Goal: Task Accomplishment & Management: Manage account settings

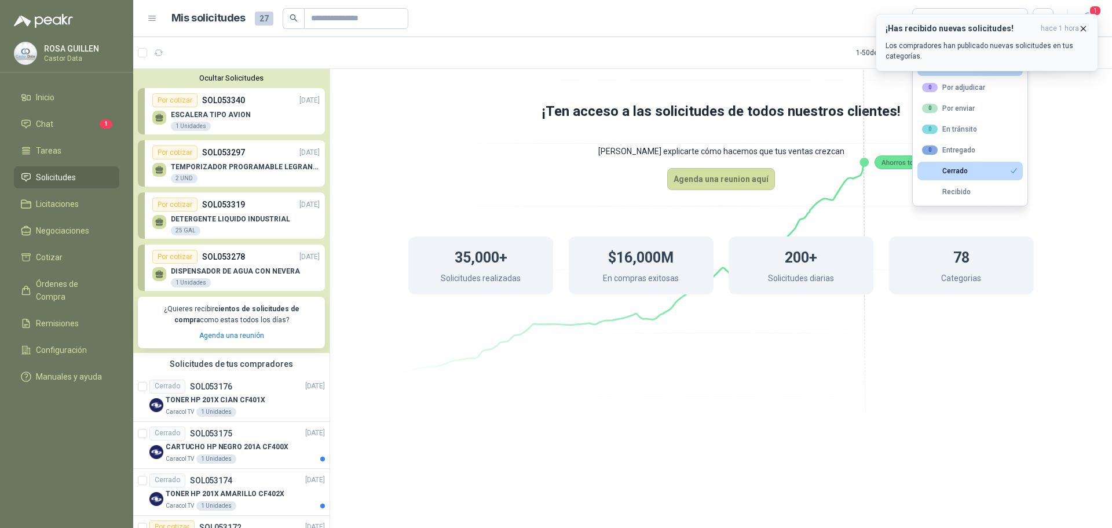
click at [1078, 24] on icon "button" at bounding box center [1083, 29] width 10 height 10
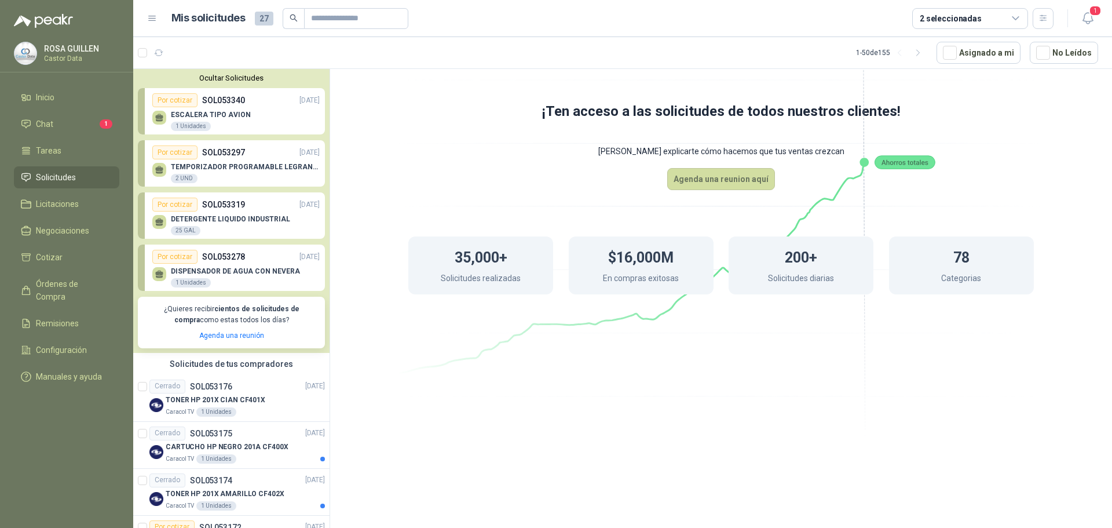
click at [993, 12] on div "2 seleccionadas" at bounding box center [970, 18] width 116 height 21
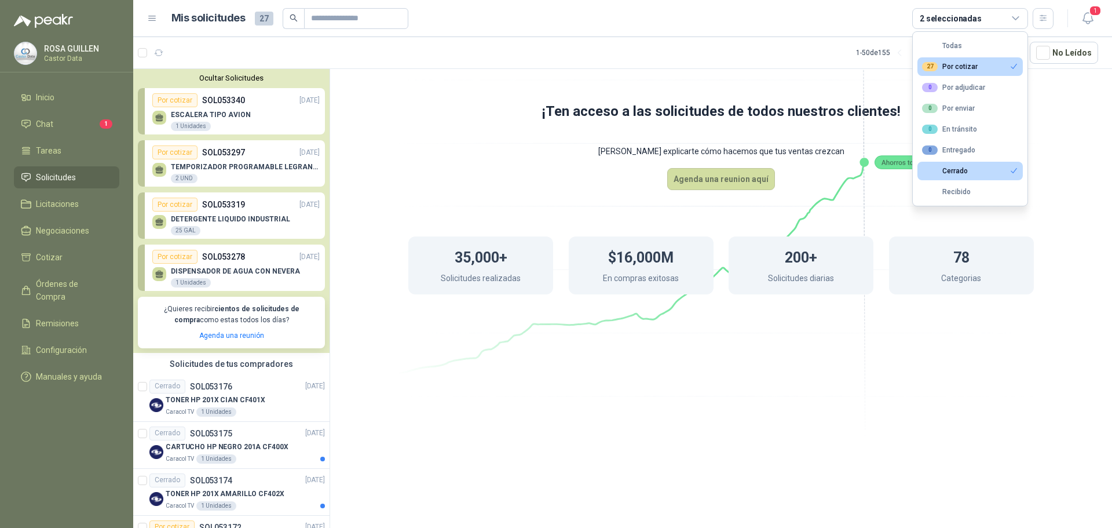
click at [961, 68] on div "27 Por cotizar" at bounding box center [950, 66] width 56 height 9
click at [975, 83] on div "1 Por adjudicar" at bounding box center [953, 87] width 63 height 9
click at [983, 175] on button "Cerrado" at bounding box center [969, 171] width 105 height 19
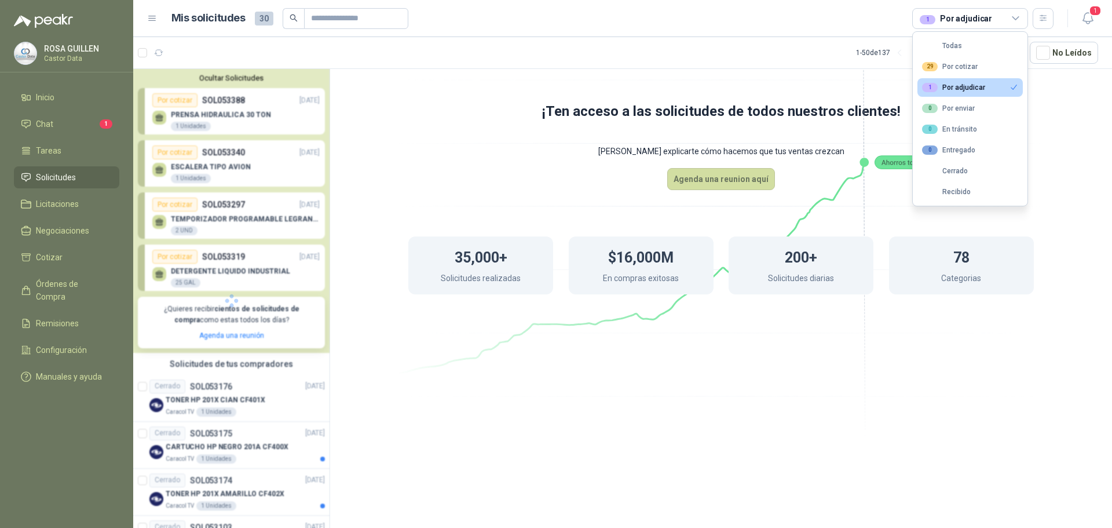
click at [670, 24] on article "Mis solicitudes 30 1 Por adjudicar" at bounding box center [612, 18] width 883 height 21
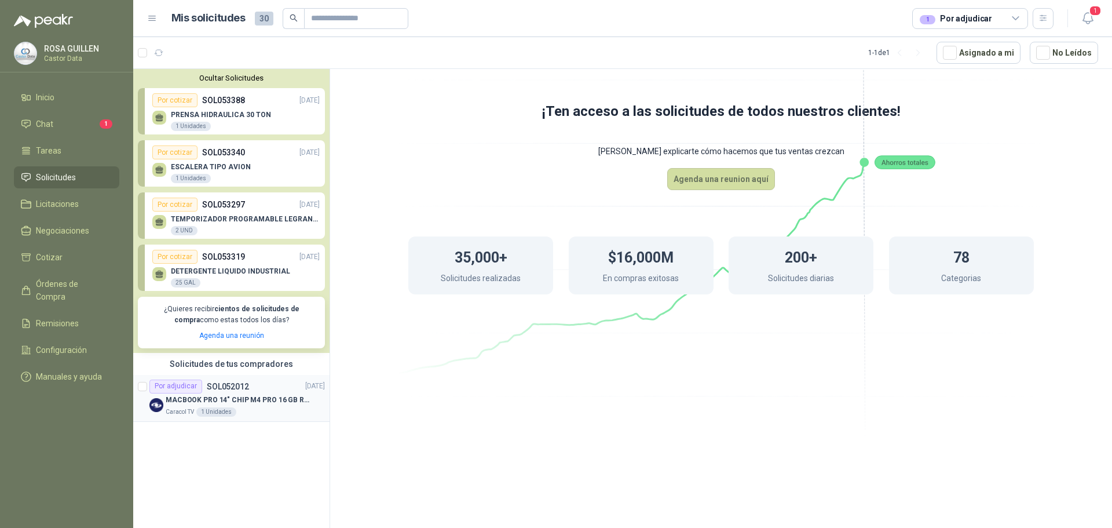
click at [254, 405] on p "MACBOOK PRO 14" CHIP M4 PRO 16 GB RAM 1TB" at bounding box center [238, 399] width 144 height 11
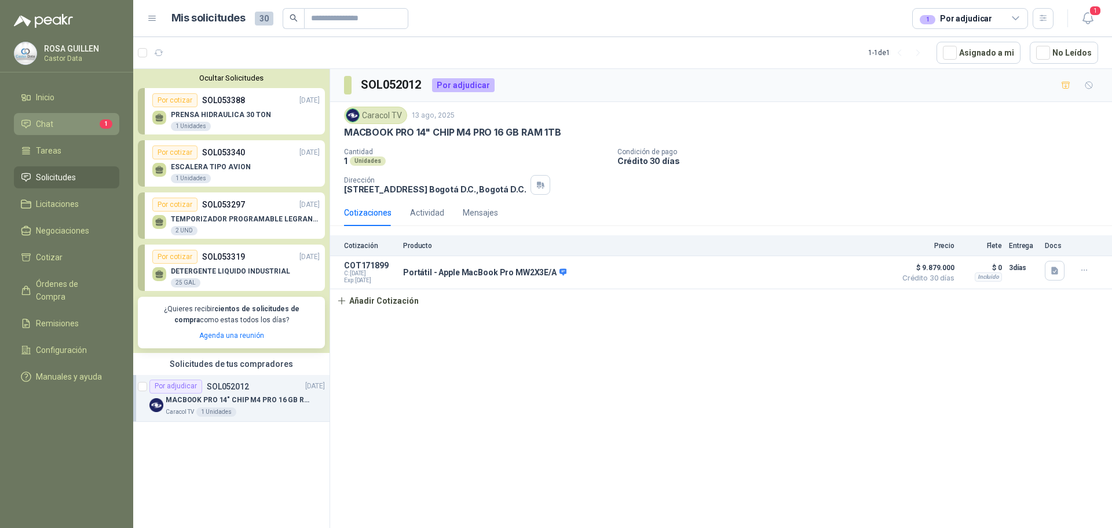
click at [60, 123] on li "Chat 1" at bounding box center [67, 124] width 92 height 13
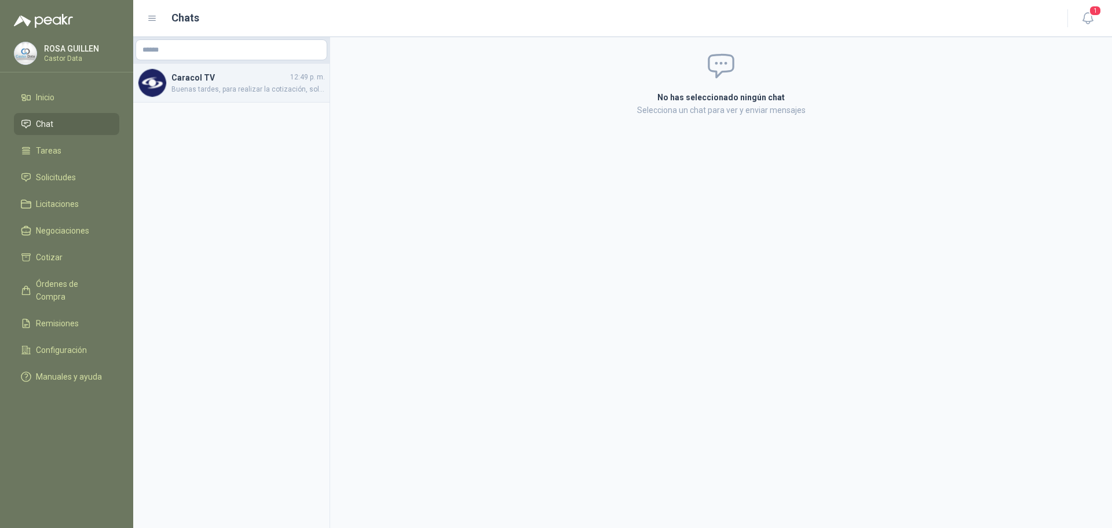
click at [232, 86] on span "Buenas tardes, para realizar la cotización, solicitamos una foto de la versión …" at bounding box center [247, 89] width 153 height 11
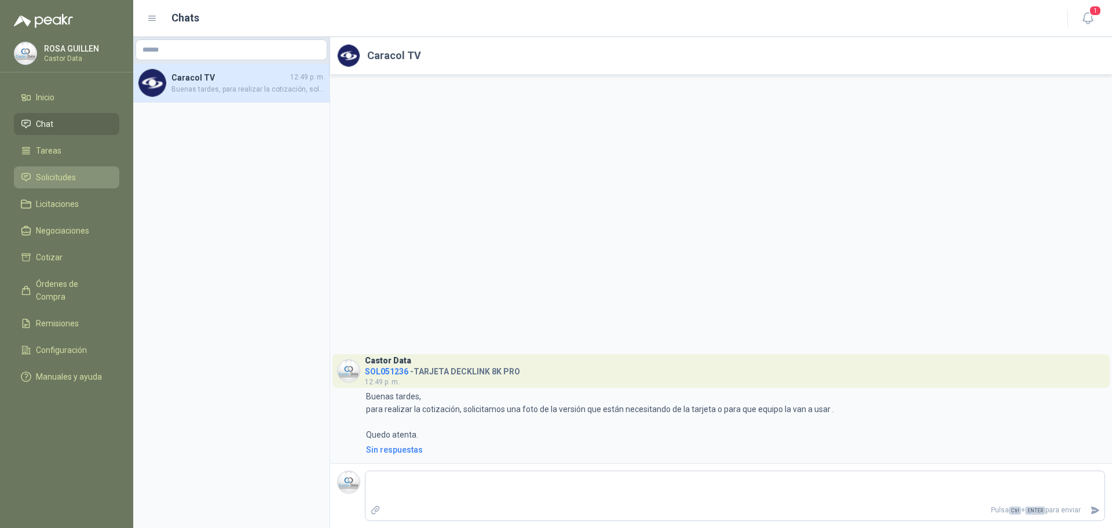
click at [62, 176] on span "Solicitudes" at bounding box center [56, 177] width 40 height 13
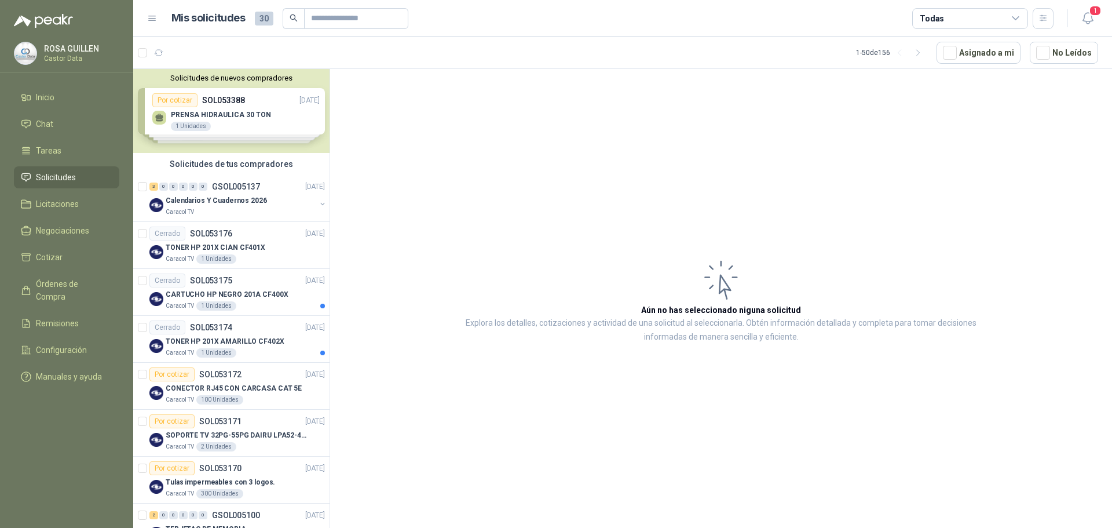
click at [257, 77] on button "Solicitudes de nuevos compradores" at bounding box center [231, 78] width 187 height 9
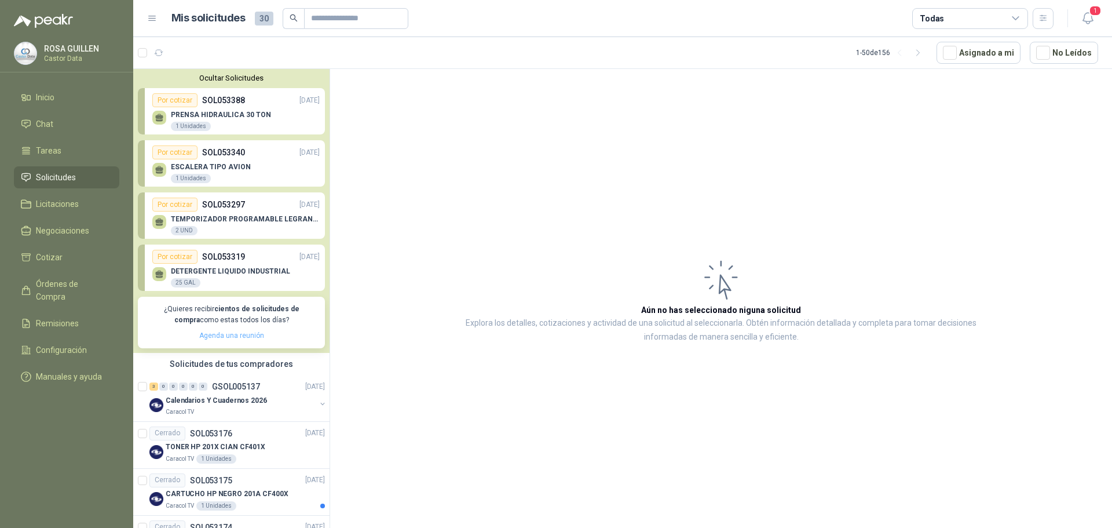
click at [237, 336] on link "Agenda una reunión" at bounding box center [231, 335] width 65 height 8
